Goal: Browse casually

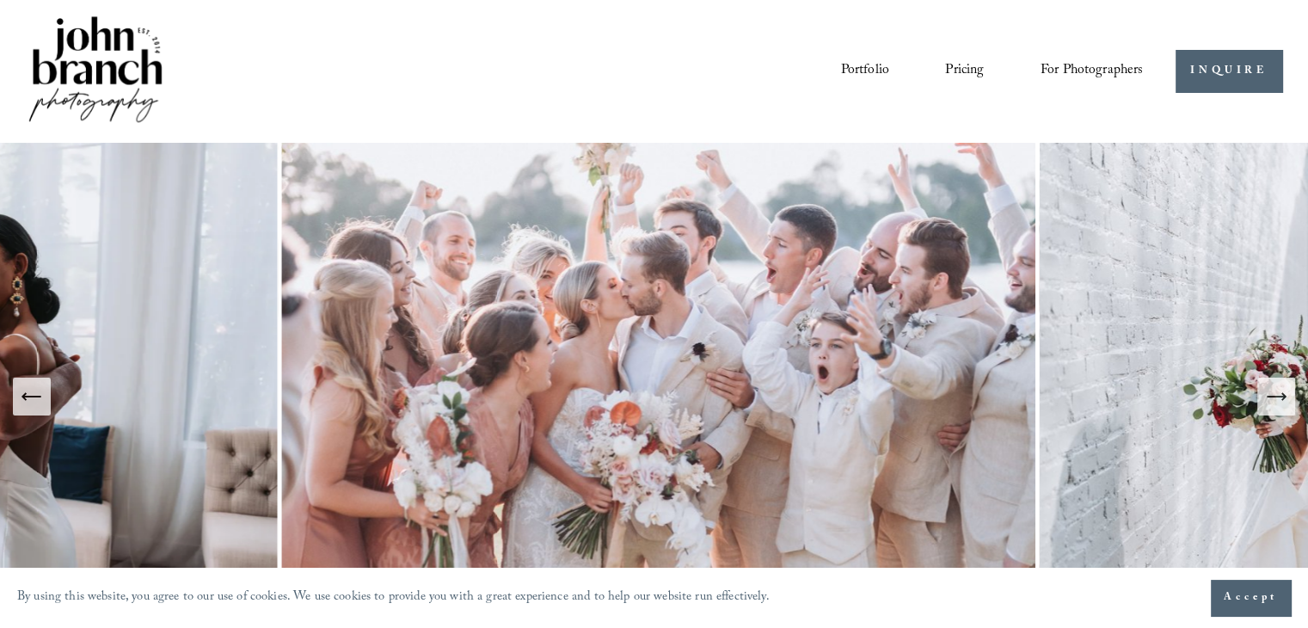
click at [1272, 392] on icon "Next Slide" at bounding box center [1276, 396] width 24 height 24
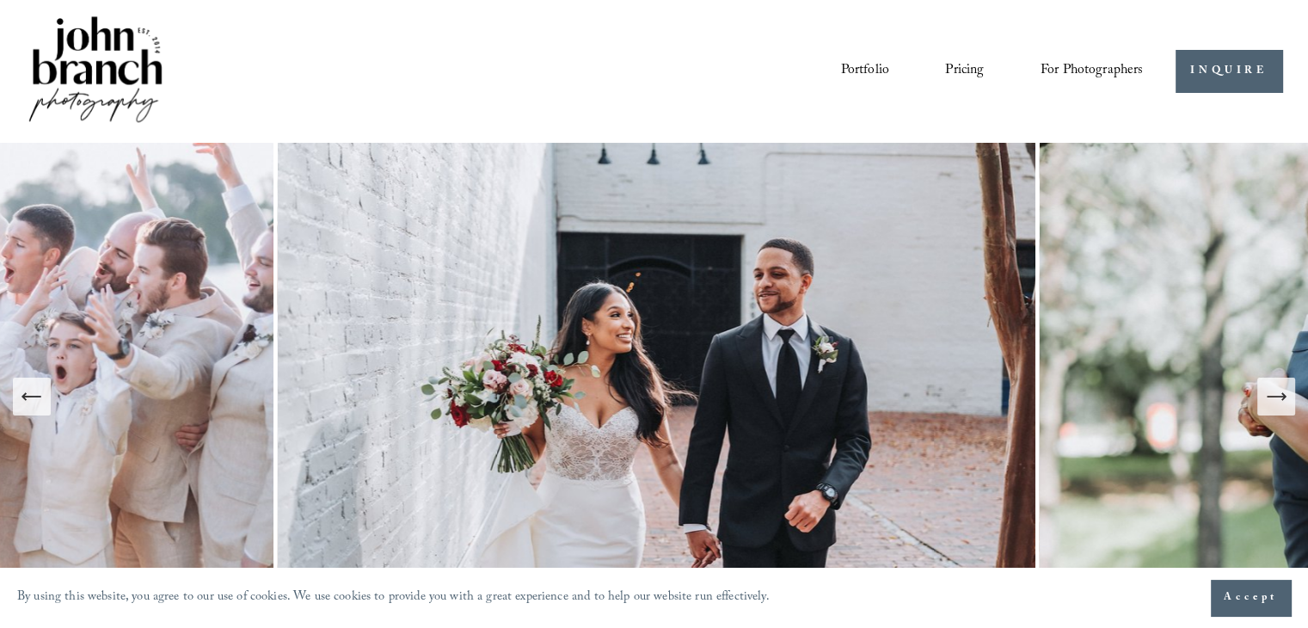
click at [1272, 391] on icon "Next Slide" at bounding box center [1276, 396] width 24 height 24
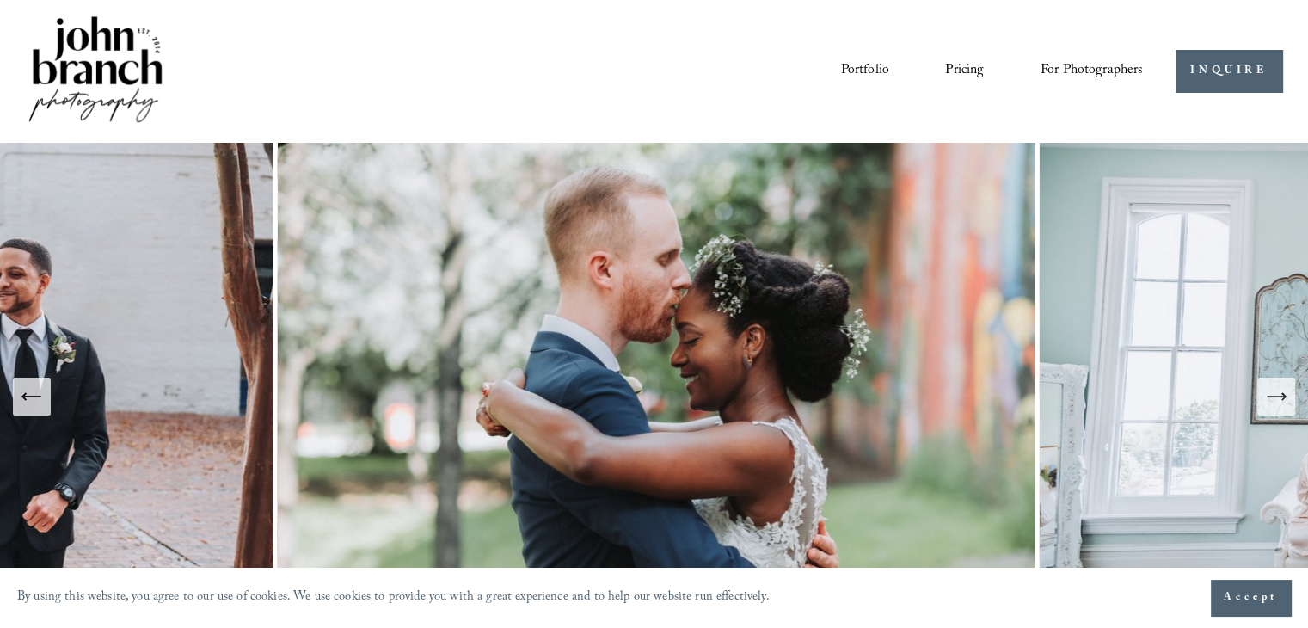
click at [1270, 391] on icon "Next Slide" at bounding box center [1276, 396] width 24 height 24
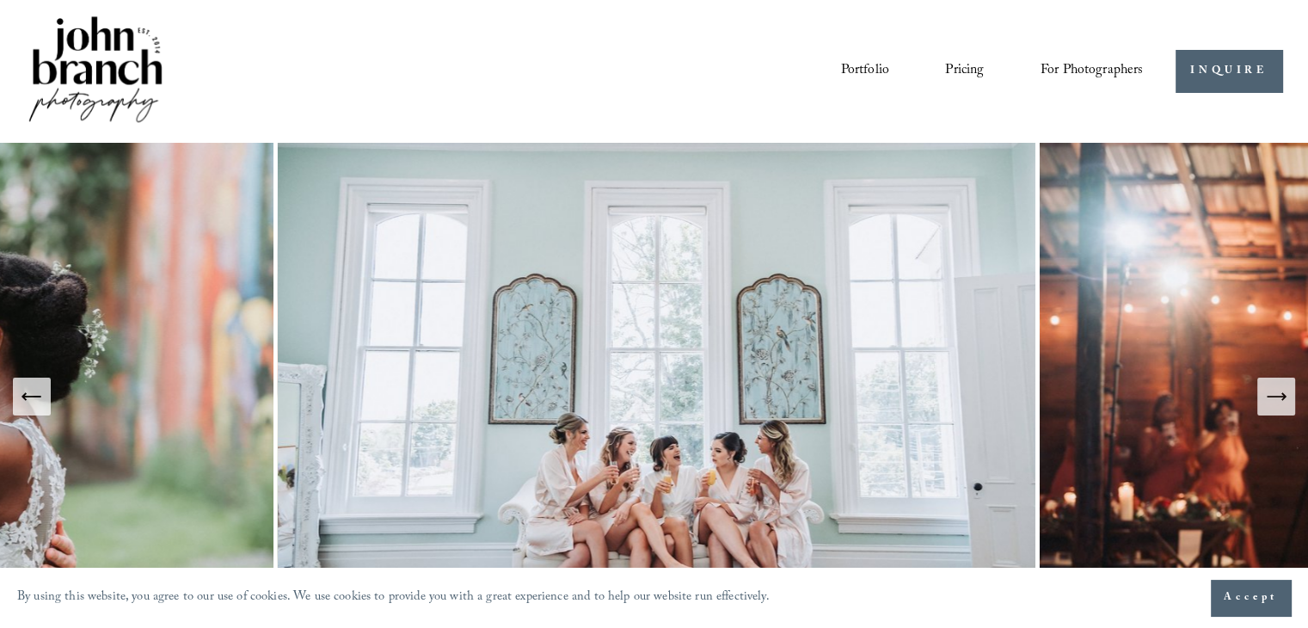
click at [1269, 390] on icon "Next Slide" at bounding box center [1276, 396] width 24 height 24
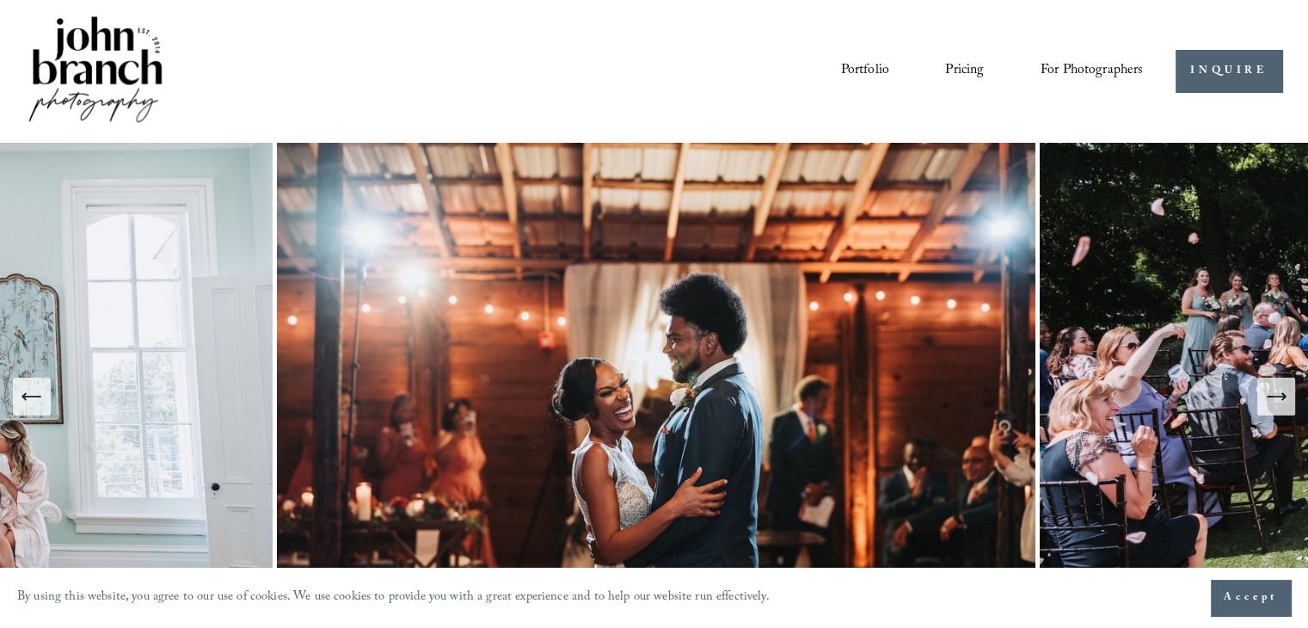
click at [1269, 390] on icon "Next Slide" at bounding box center [1276, 396] width 24 height 24
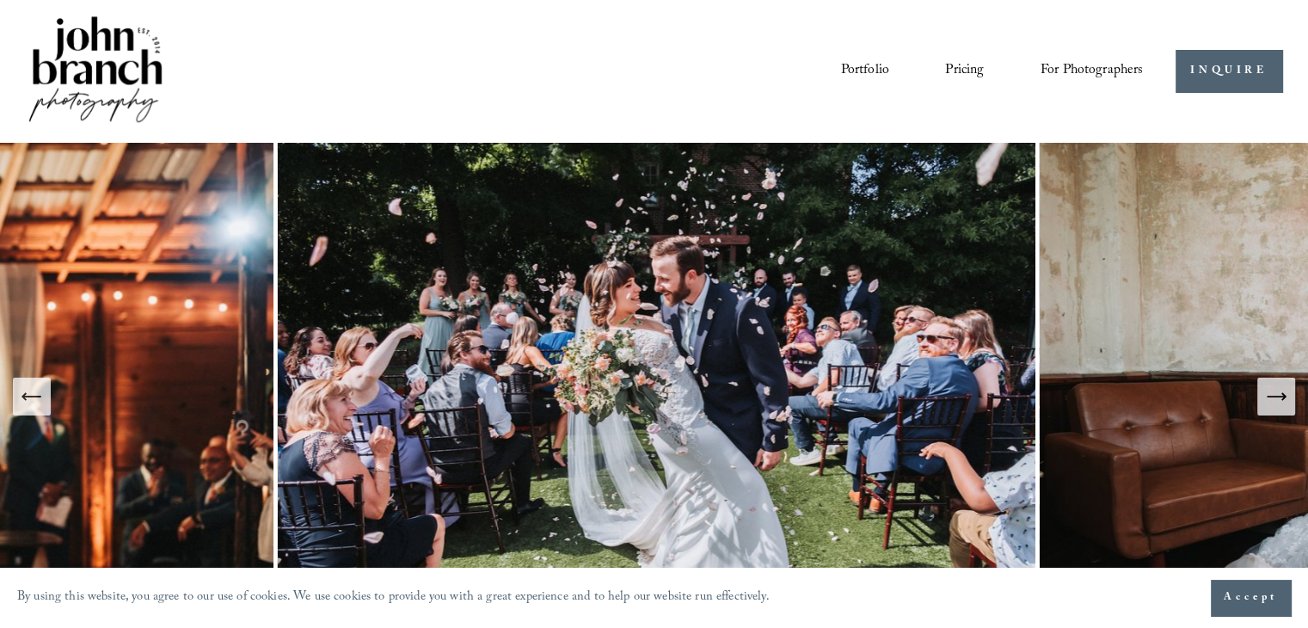
click at [845, 76] on link "Portfolio" at bounding box center [864, 71] width 48 height 29
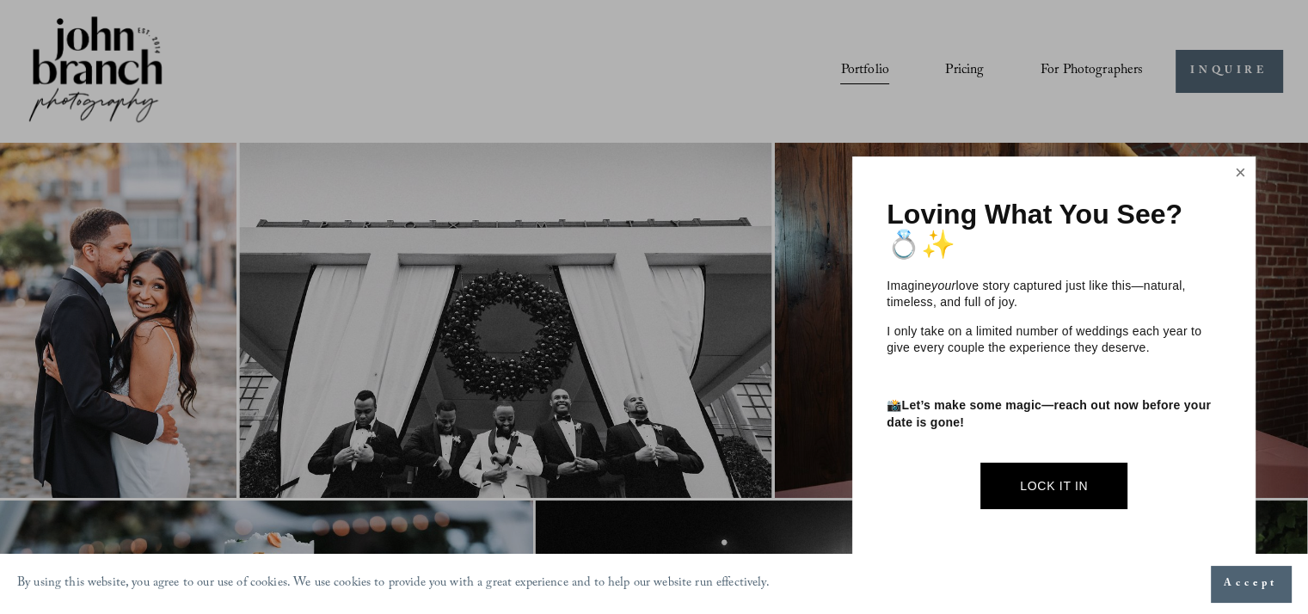
click at [1236, 170] on link "Close" at bounding box center [1241, 173] width 26 height 28
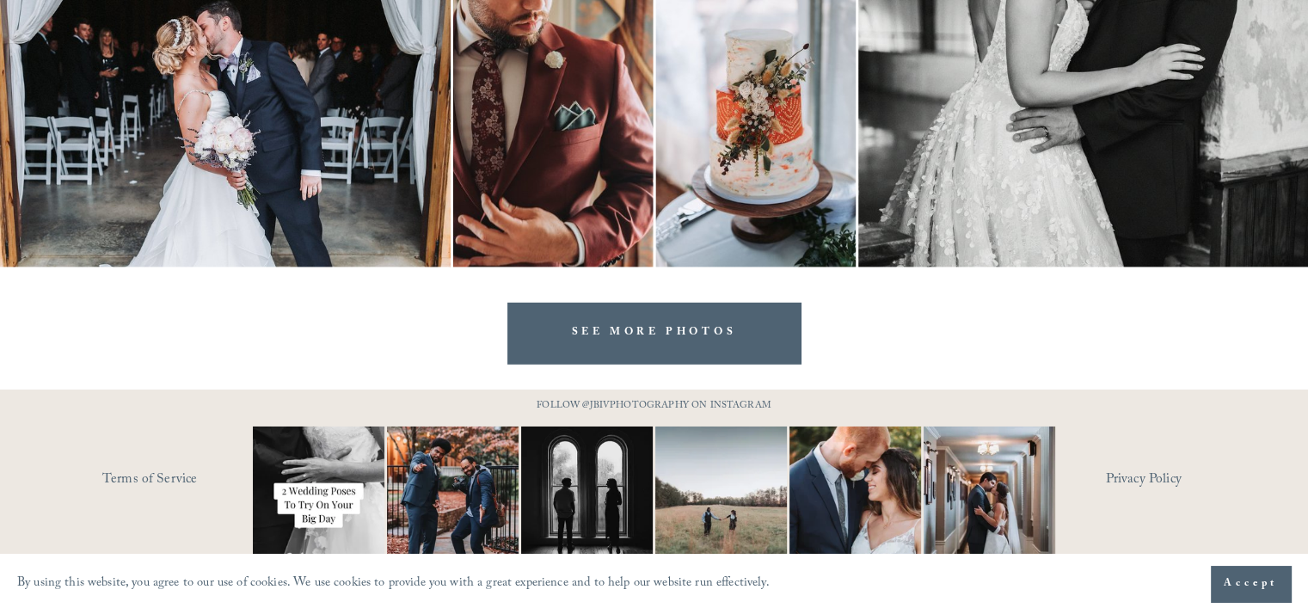
scroll to position [5193, 0]
